Goal: Task Accomplishment & Management: Manage account settings

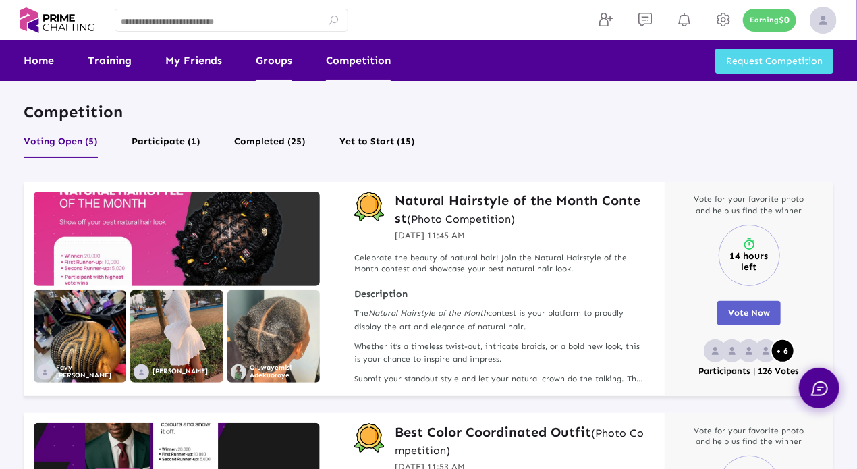
click at [271, 63] on link "Groups" at bounding box center [274, 61] width 36 height 41
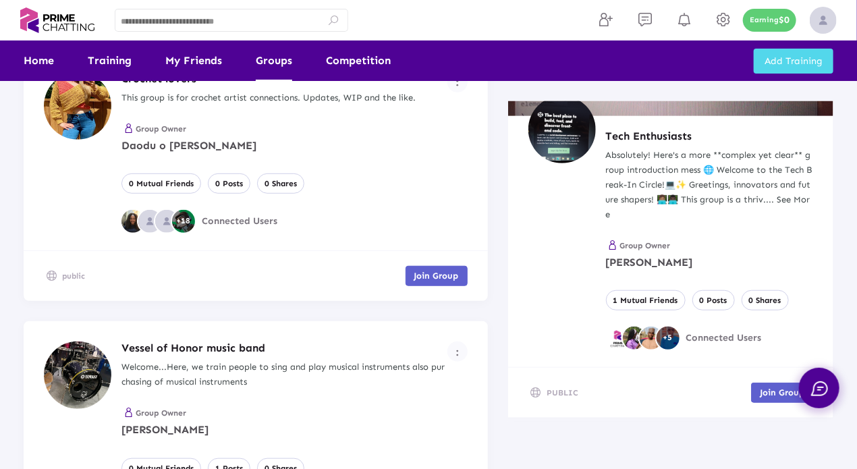
scroll to position [2375, 0]
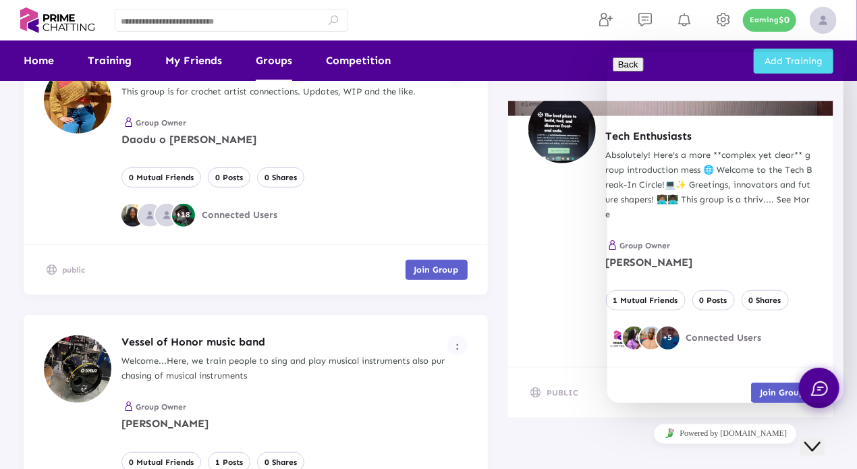
click at [814, 442] on icon "Close Chat This icon closes the chat window." at bounding box center [812, 446] width 16 height 16
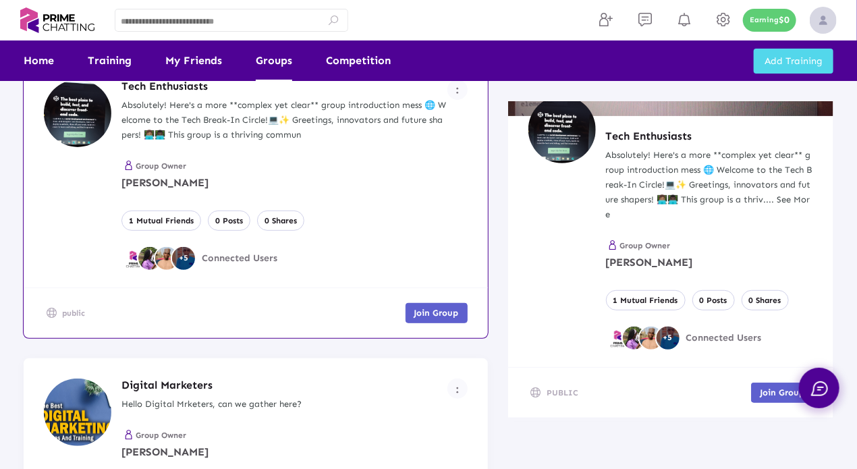
scroll to position [0, 0]
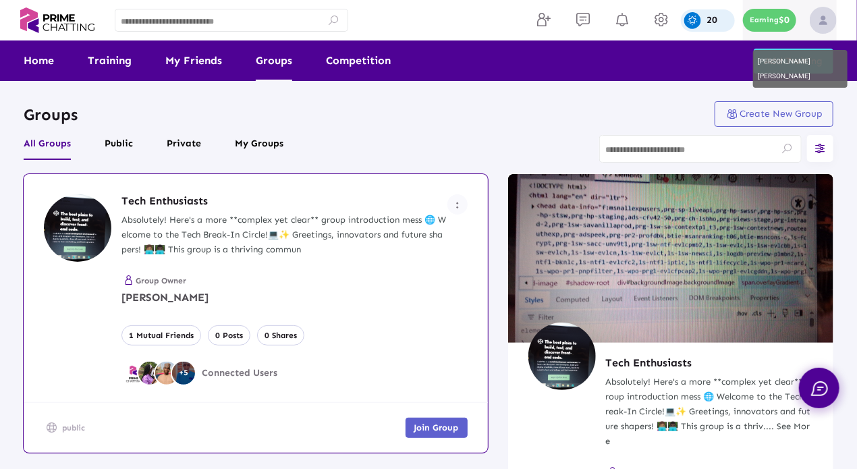
click at [822, 18] on img at bounding box center [823, 20] width 27 height 27
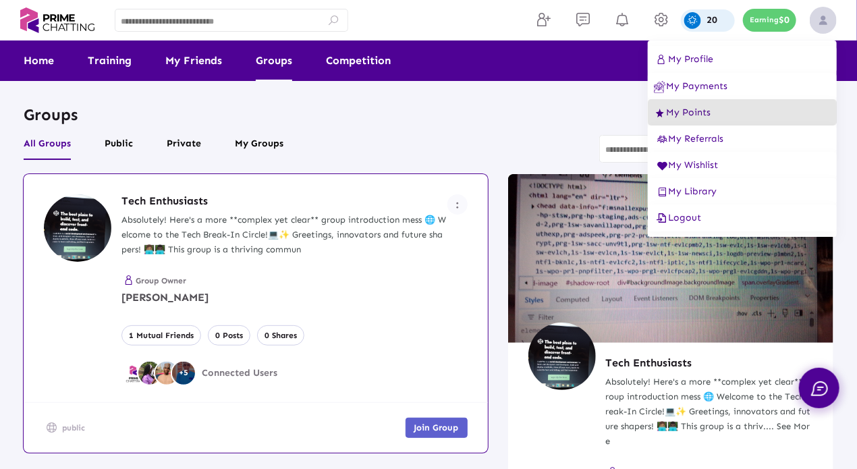
click at [692, 115] on span "My Points" at bounding box center [682, 112] width 57 height 11
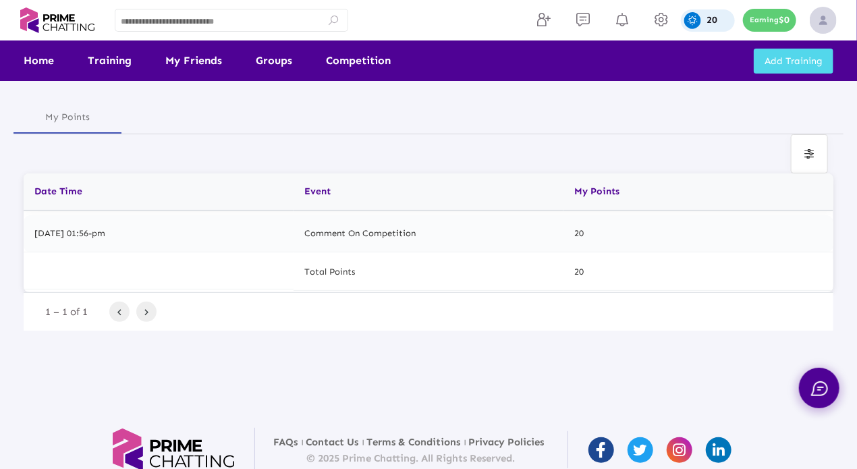
click at [725, 18] on div "20" at bounding box center [708, 20] width 54 height 22
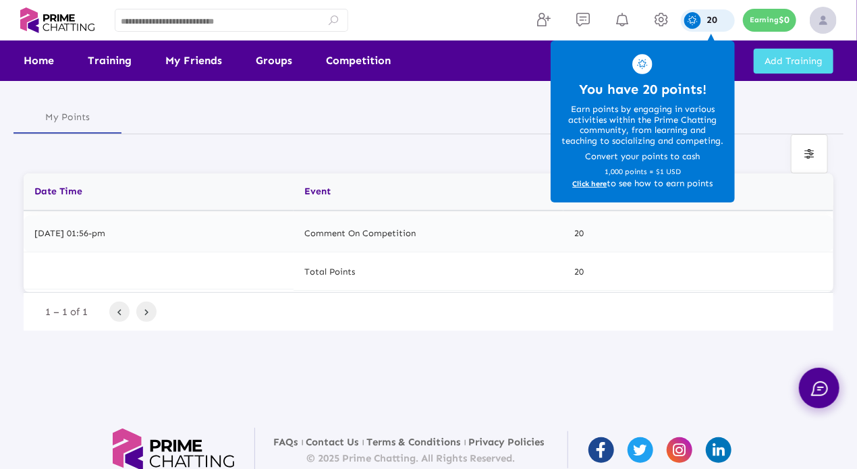
click at [593, 183] on span "Click here" at bounding box center [590, 184] width 34 height 9
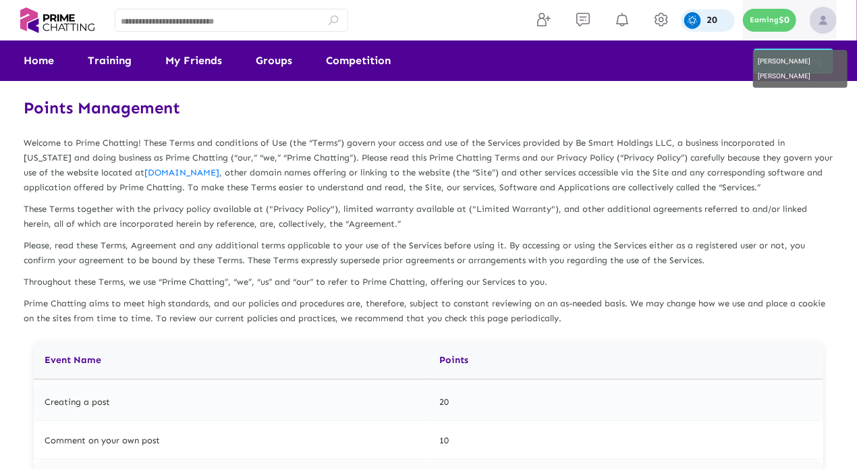
click at [825, 18] on img at bounding box center [823, 20] width 27 height 27
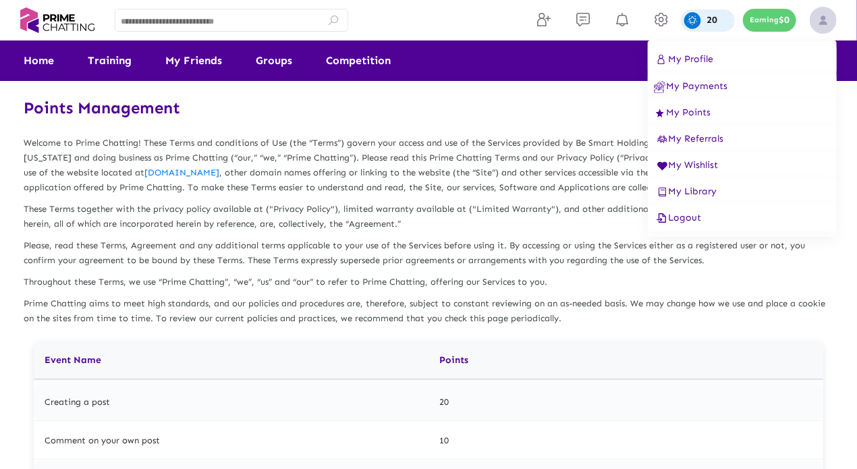
click at [419, 139] on div at bounding box center [428, 234] width 857 height 469
